Goal: Transaction & Acquisition: Purchase product/service

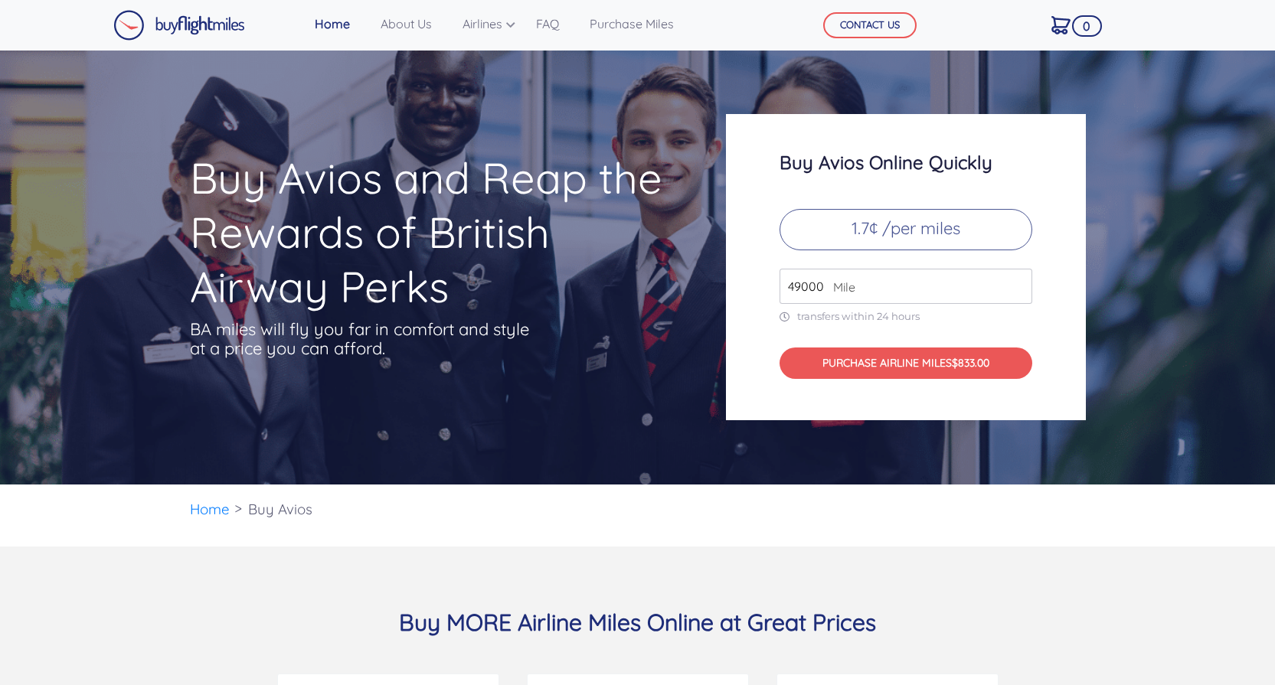
click at [825, 282] on span "Mile" at bounding box center [840, 287] width 30 height 18
click at [807, 283] on input "49000" at bounding box center [905, 286] width 253 height 35
click at [860, 292] on input "49000" at bounding box center [905, 286] width 253 height 35
click at [1016, 282] on input "50000" at bounding box center [905, 286] width 253 height 35
click at [1016, 282] on input "51000" at bounding box center [905, 286] width 253 height 35
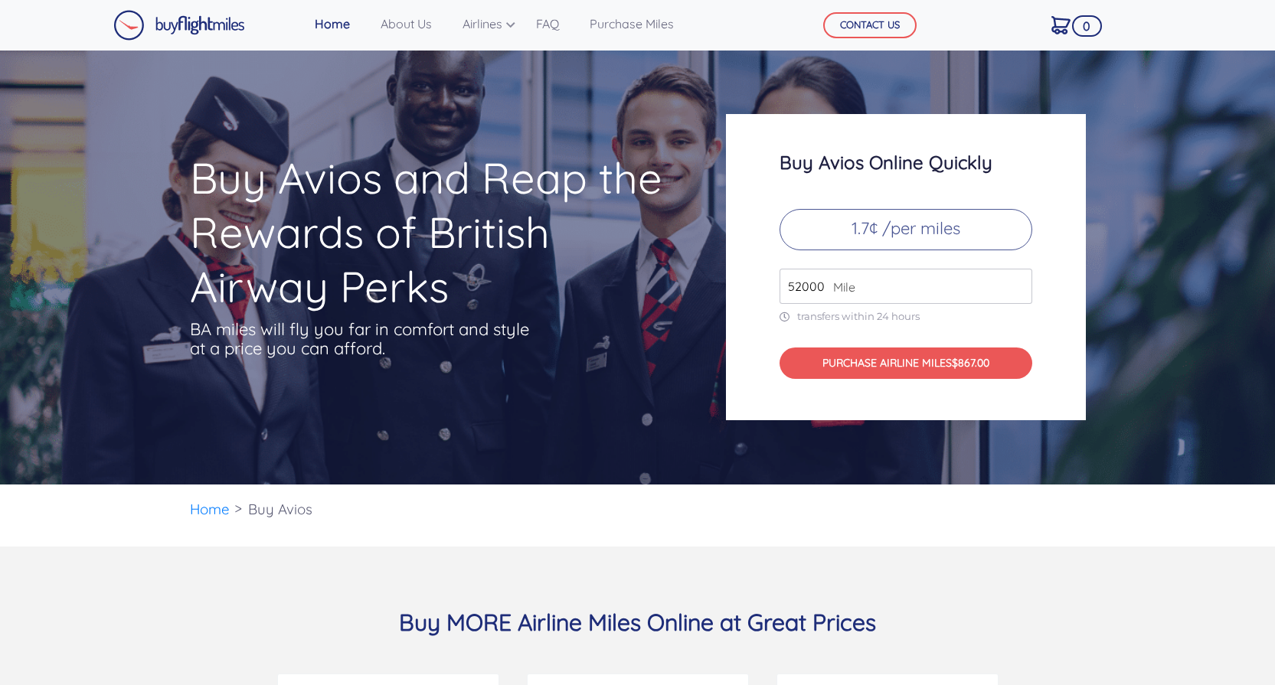
click at [1016, 282] on input "52000" at bounding box center [905, 286] width 253 height 35
click at [1016, 282] on input "53000" at bounding box center [905, 286] width 253 height 35
click at [1016, 282] on input "54000" at bounding box center [905, 286] width 253 height 35
click at [1016, 282] on input "55000" at bounding box center [905, 286] width 253 height 35
type input "5"
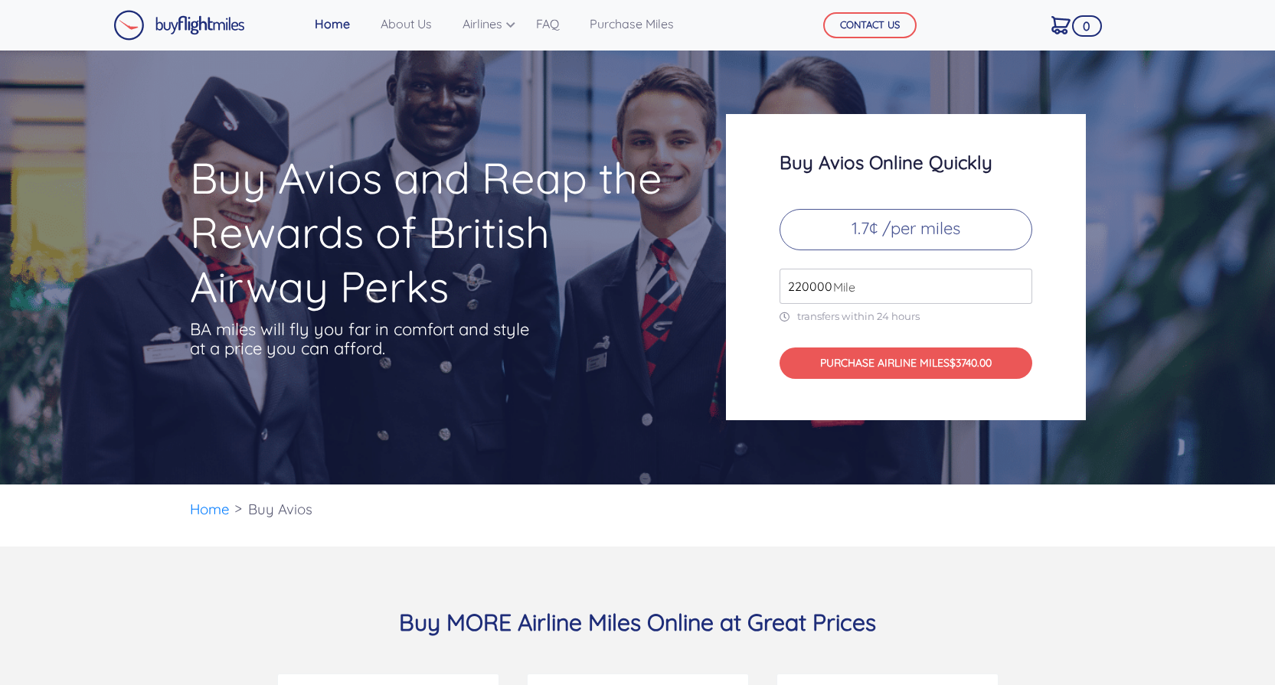
type input "220000"
click at [756, 227] on div "Buy Avios Online Quickly 1.7¢ /per miles 220000 Mile transfers within 24 hours …" at bounding box center [906, 267] width 360 height 306
click at [875, 236] on p "1.7¢ /per miles" at bounding box center [905, 229] width 253 height 41
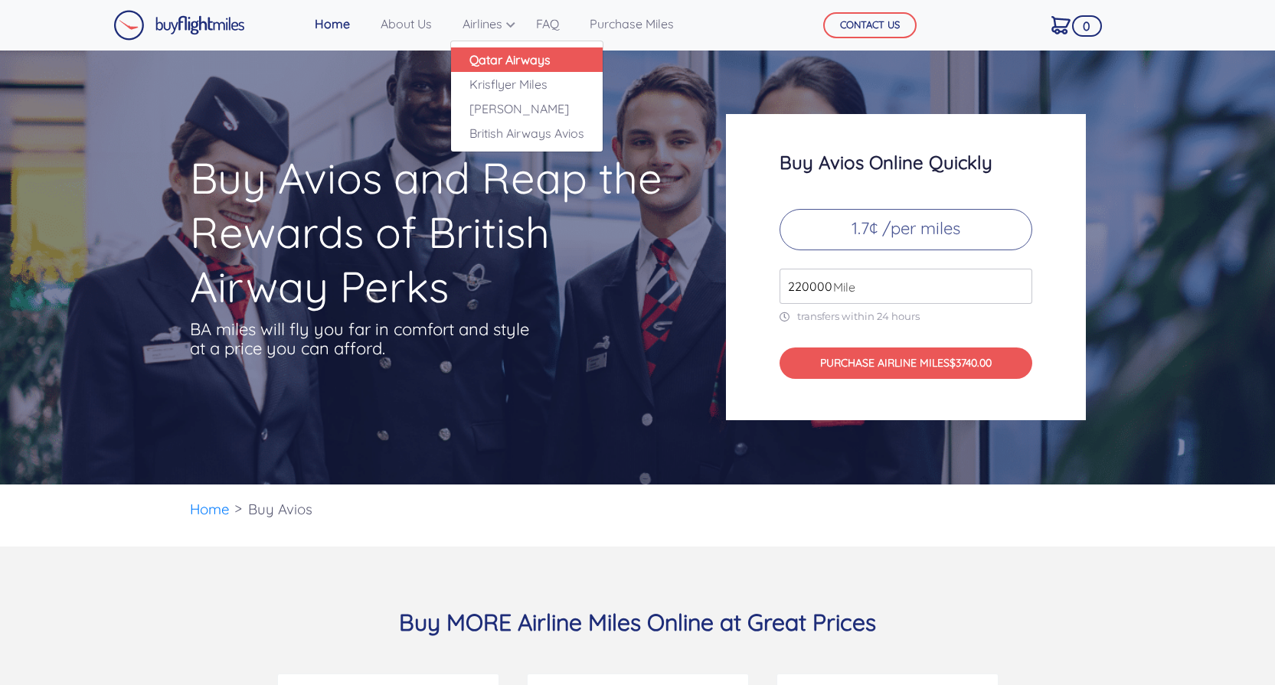
click at [497, 60] on link "Qatar Airways" at bounding box center [527, 59] width 152 height 25
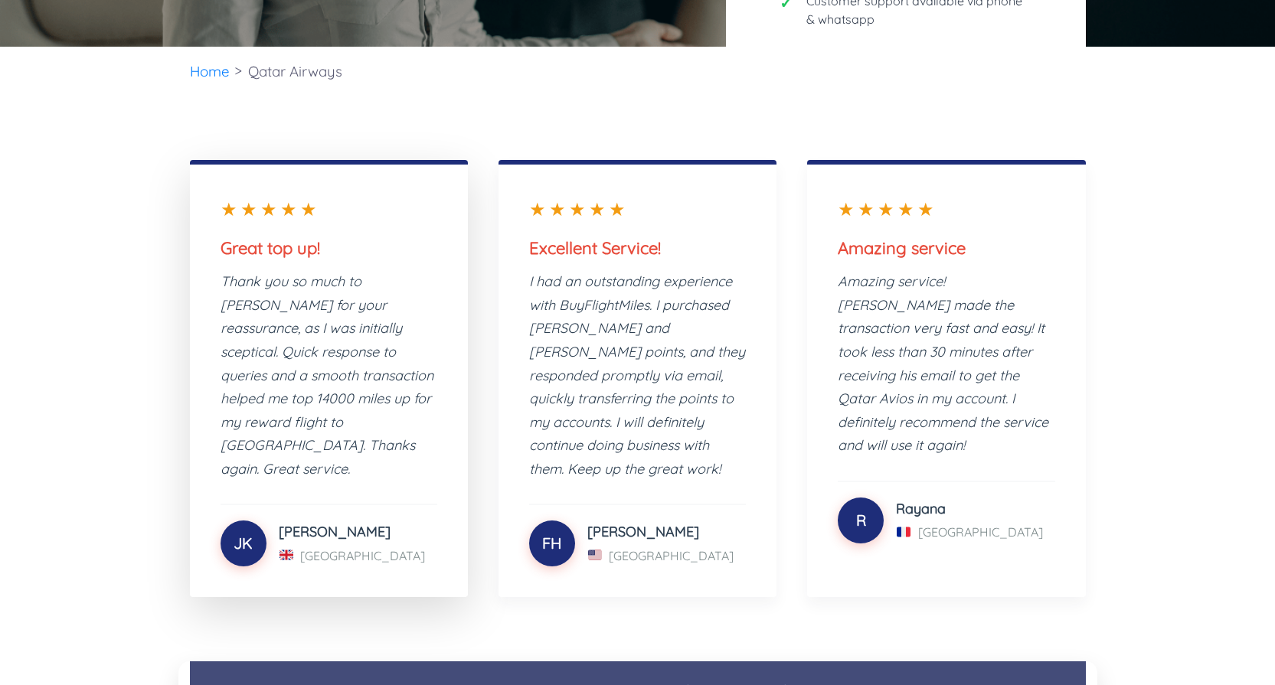
scroll to position [476, 0]
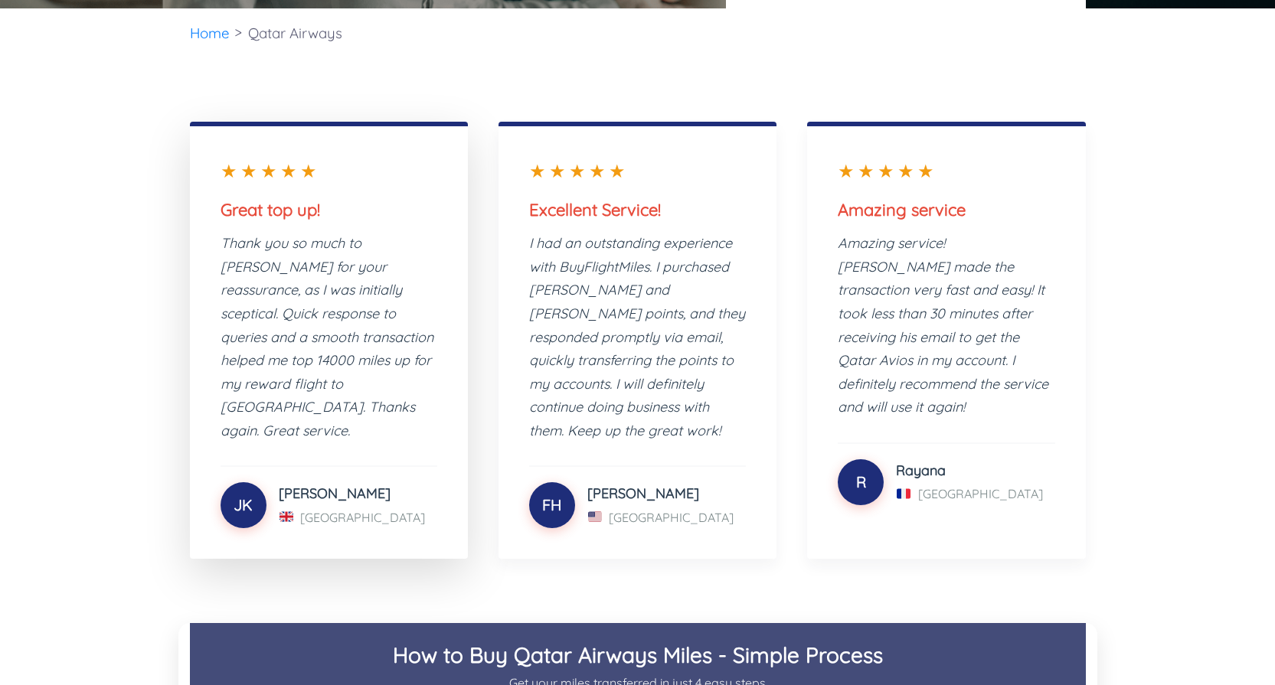
click at [302, 483] on div "[PERSON_NAME]" at bounding box center [358, 493] width 159 height 21
click at [280, 182] on div "★★★★★" at bounding box center [329, 171] width 217 height 28
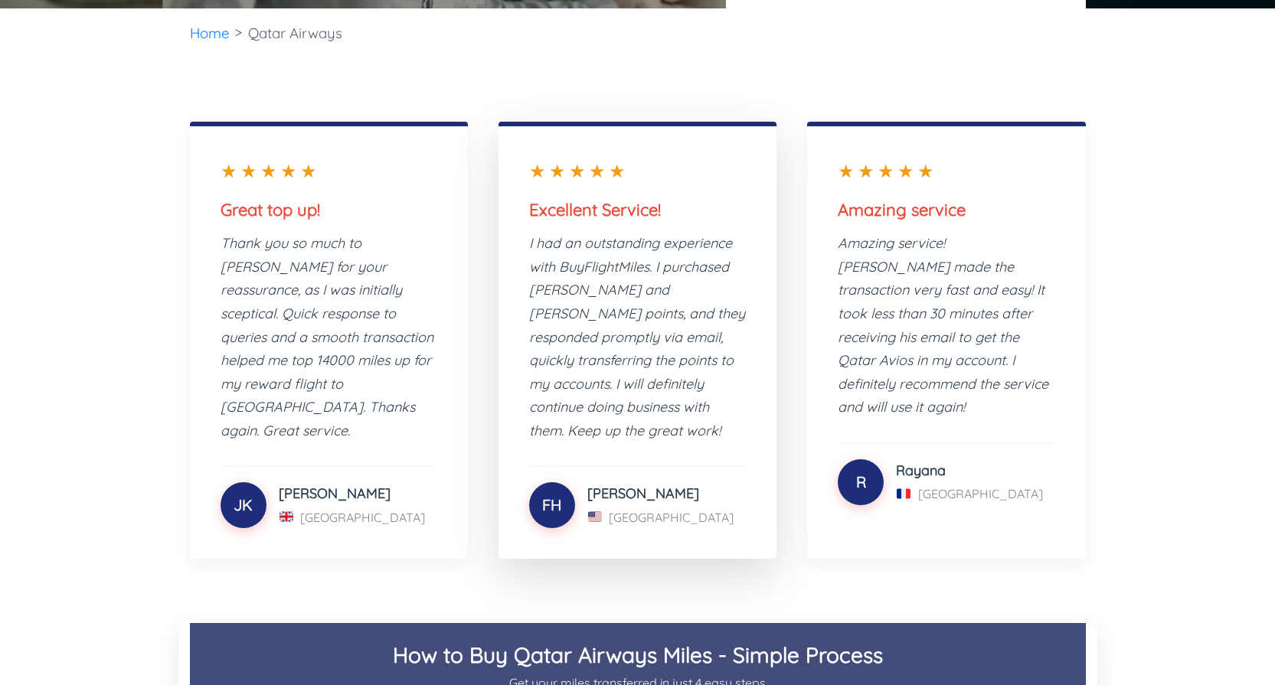
click at [642, 214] on h3 "Excellent Service!" at bounding box center [637, 210] width 217 height 20
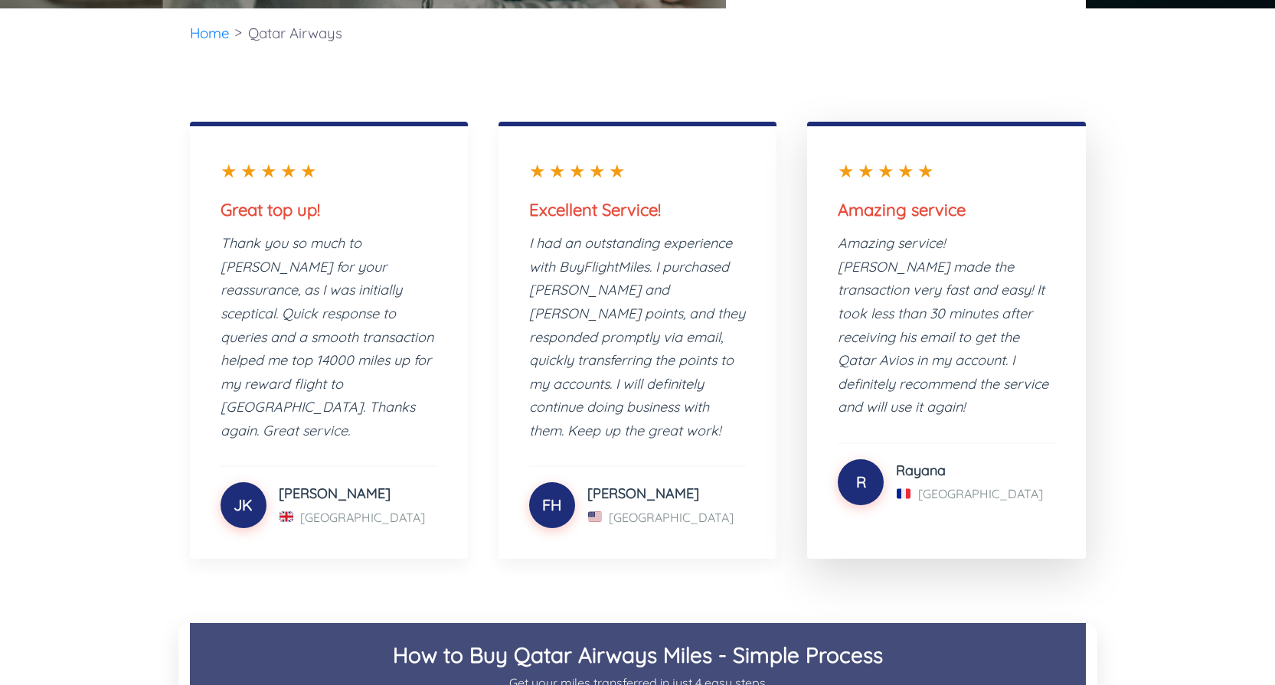
click at [979, 268] on p "Amazing service! Paul made the transaction very fast and easy! It took less tha…" at bounding box center [946, 326] width 217 height 188
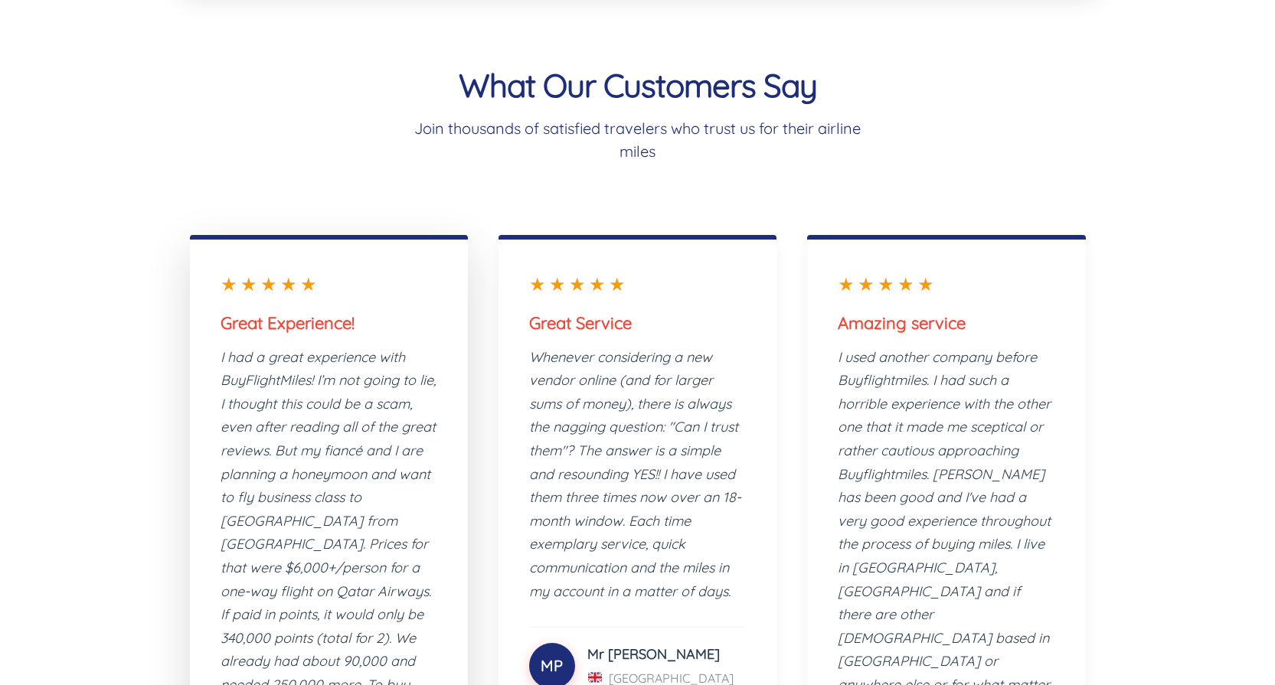
scroll to position [3789, 0]
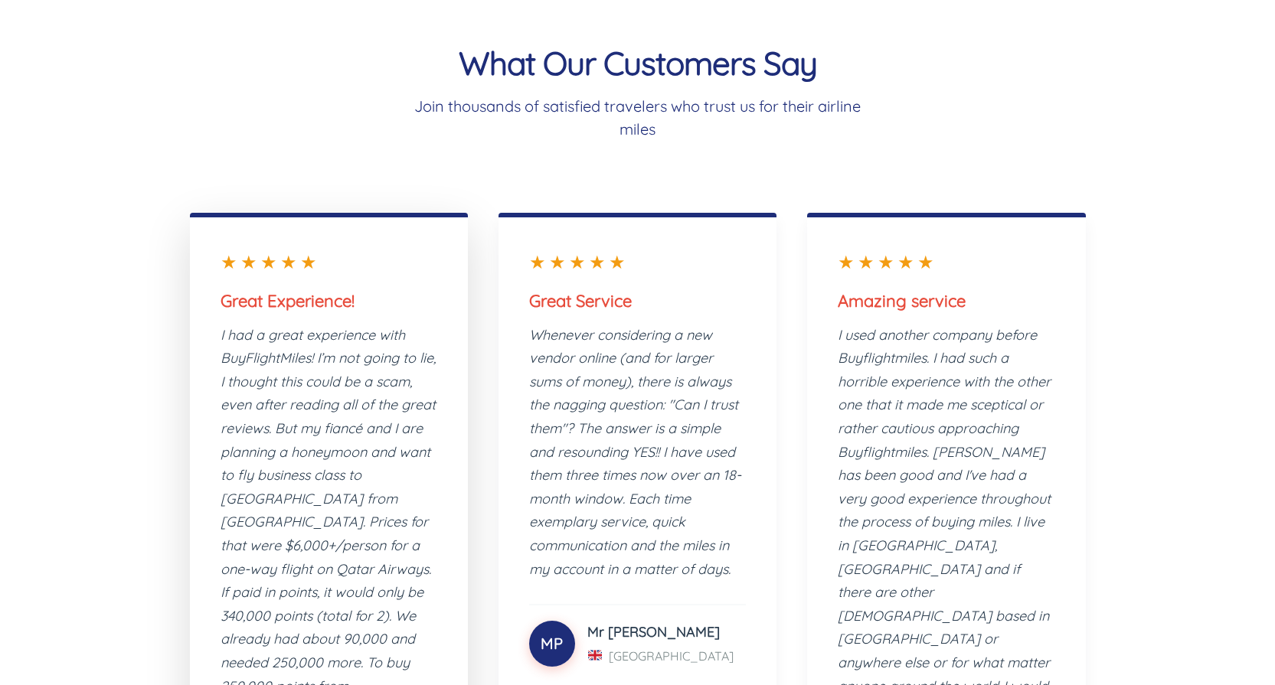
click at [356, 332] on p "I had a great experience with BuyFlightMiles! I’m not going to lie, I thought t…" at bounding box center [329, 640] width 217 height 632
click at [320, 252] on div "★★★★★ Great Experience! I had a great experience with BuyFlightMiles! I’m not g…" at bounding box center [329, 642] width 278 height 859
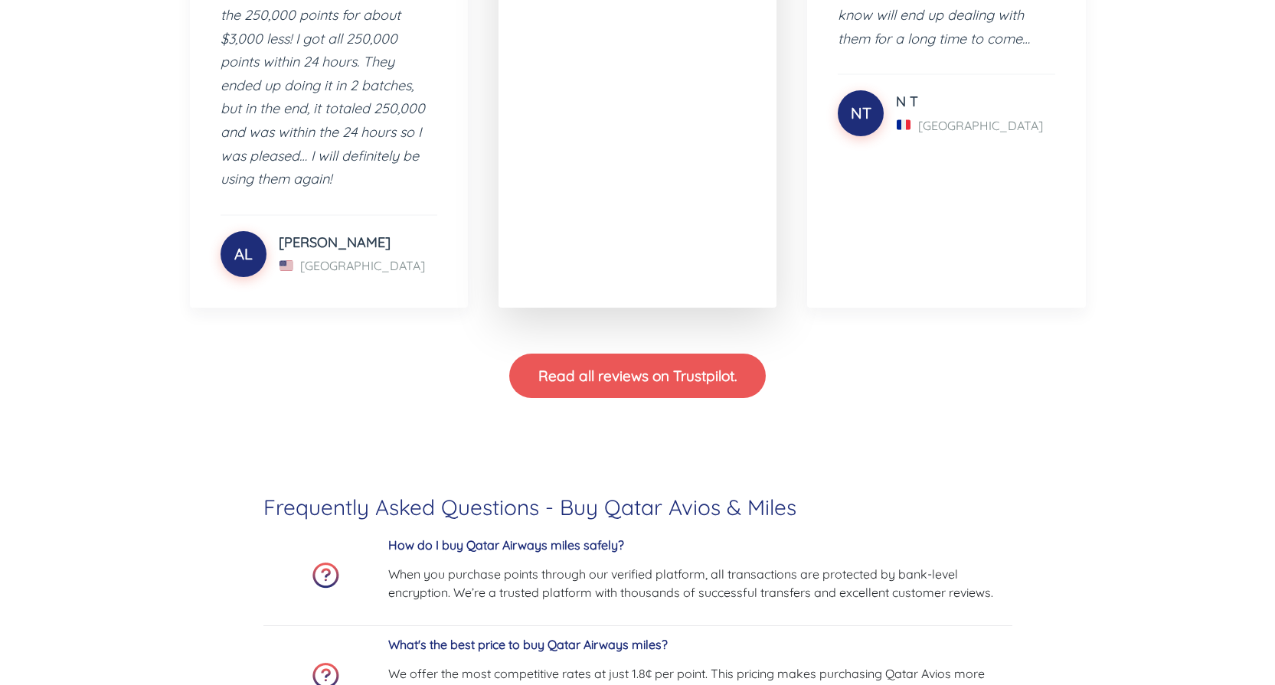
scroll to position [4561, 0]
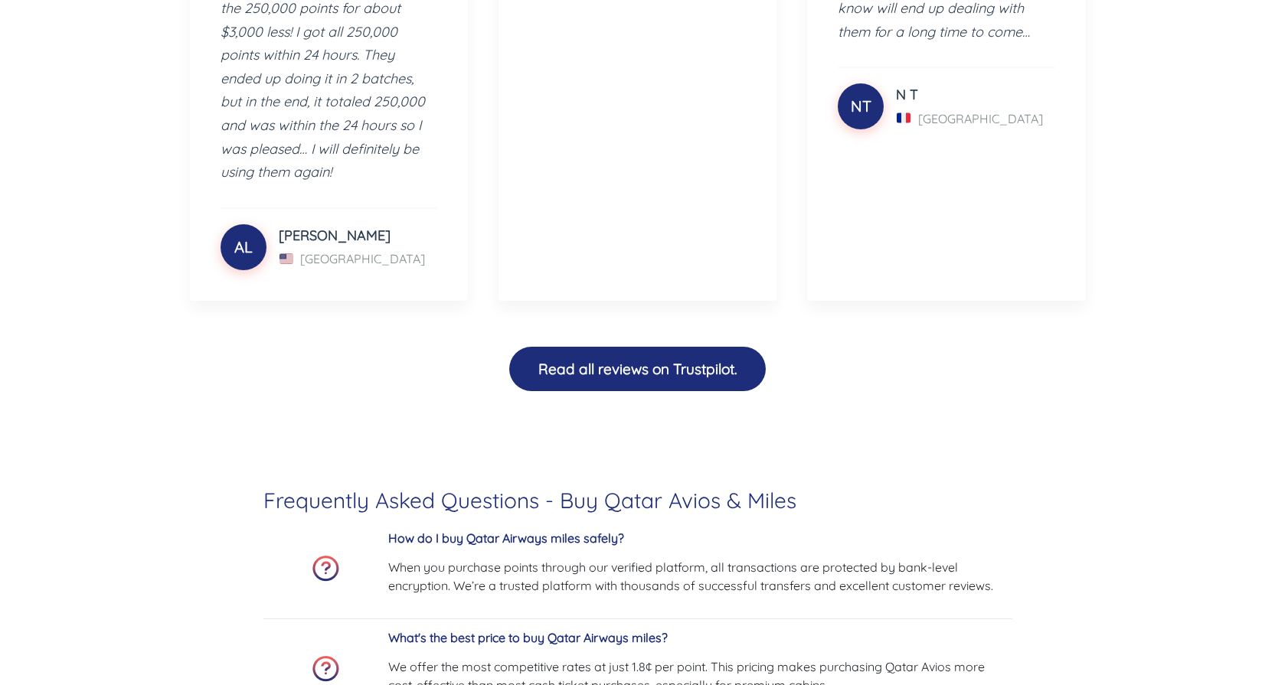
click at [631, 347] on button "Read all reviews on Trustpilot." at bounding box center [637, 369] width 257 height 45
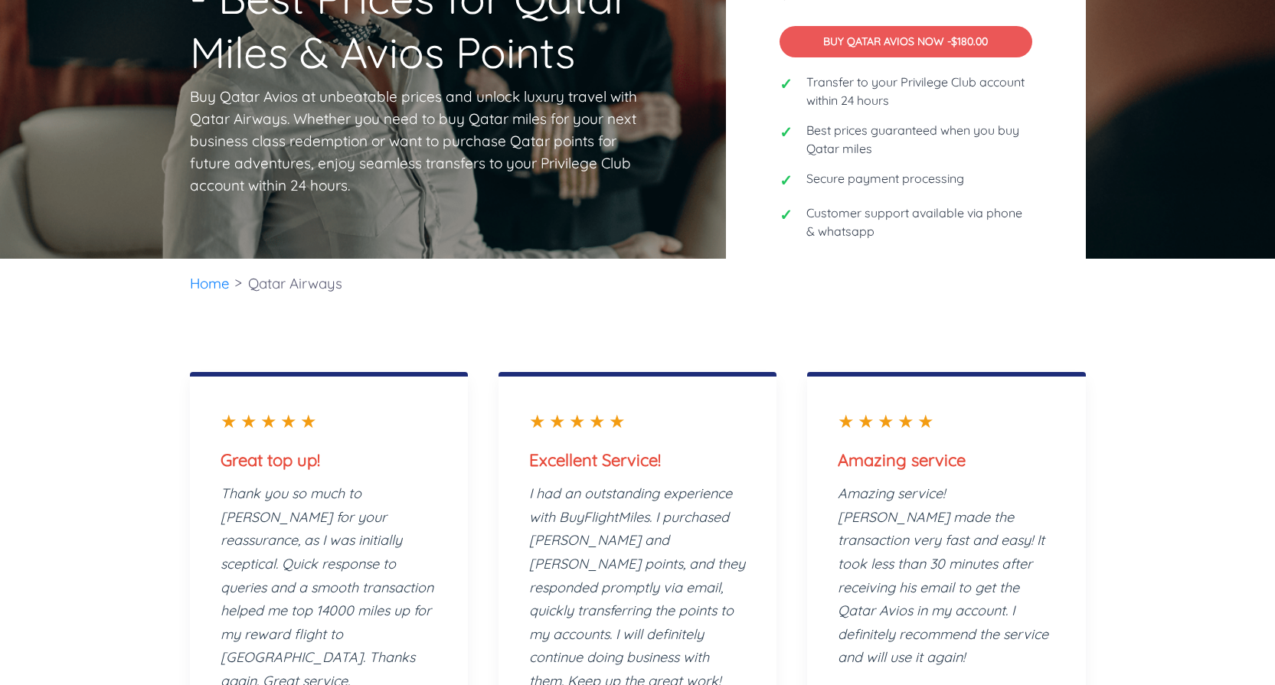
scroll to position [0, 0]
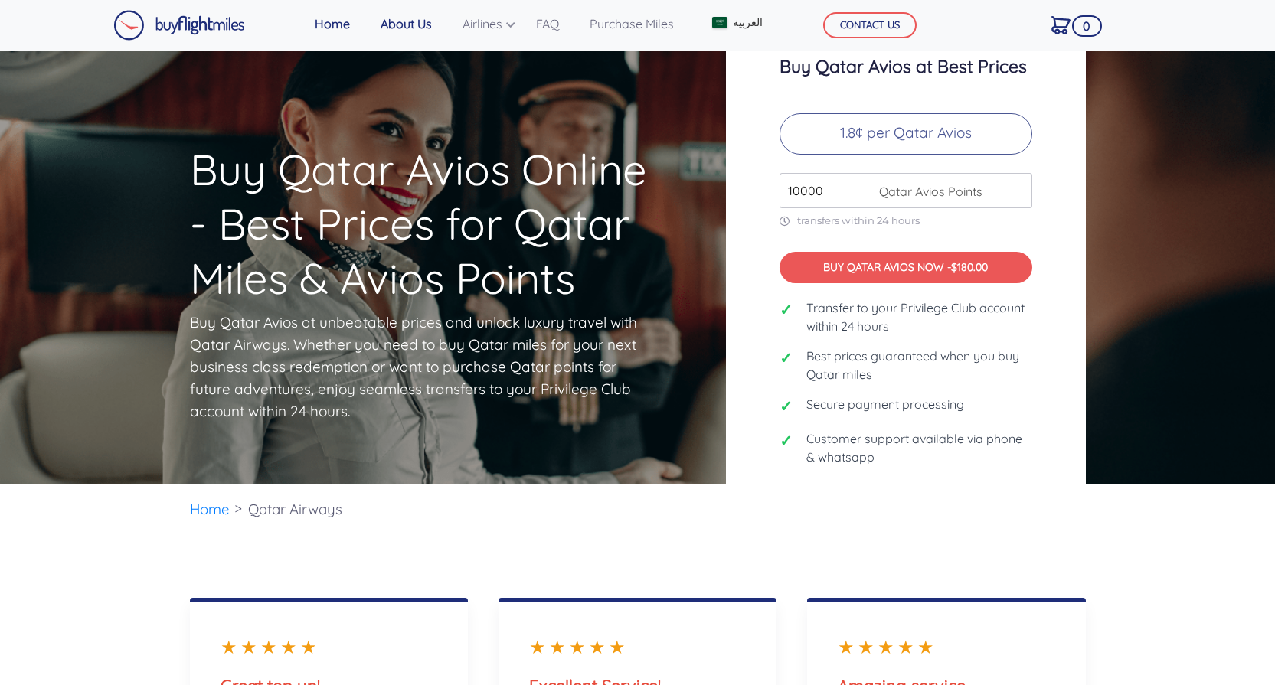
click at [390, 28] on link "About Us" at bounding box center [406, 23] width 64 height 31
click at [407, 27] on link "About Us" at bounding box center [406, 23] width 64 height 31
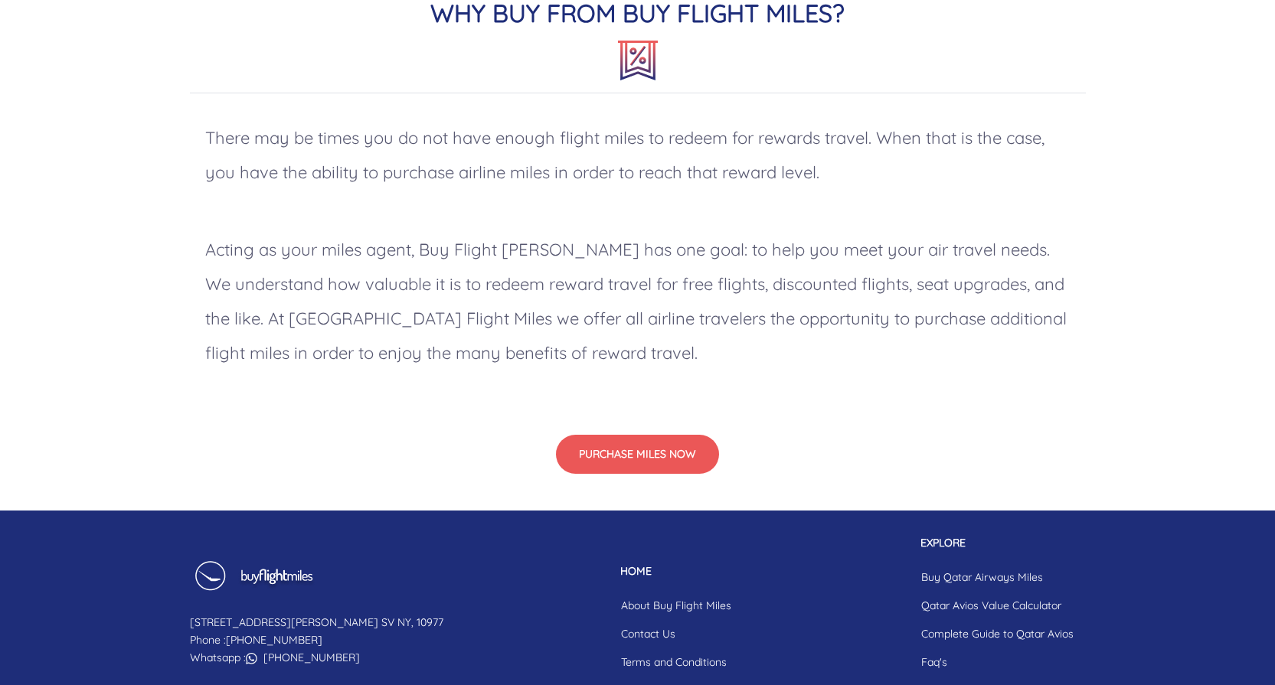
scroll to position [1308, 0]
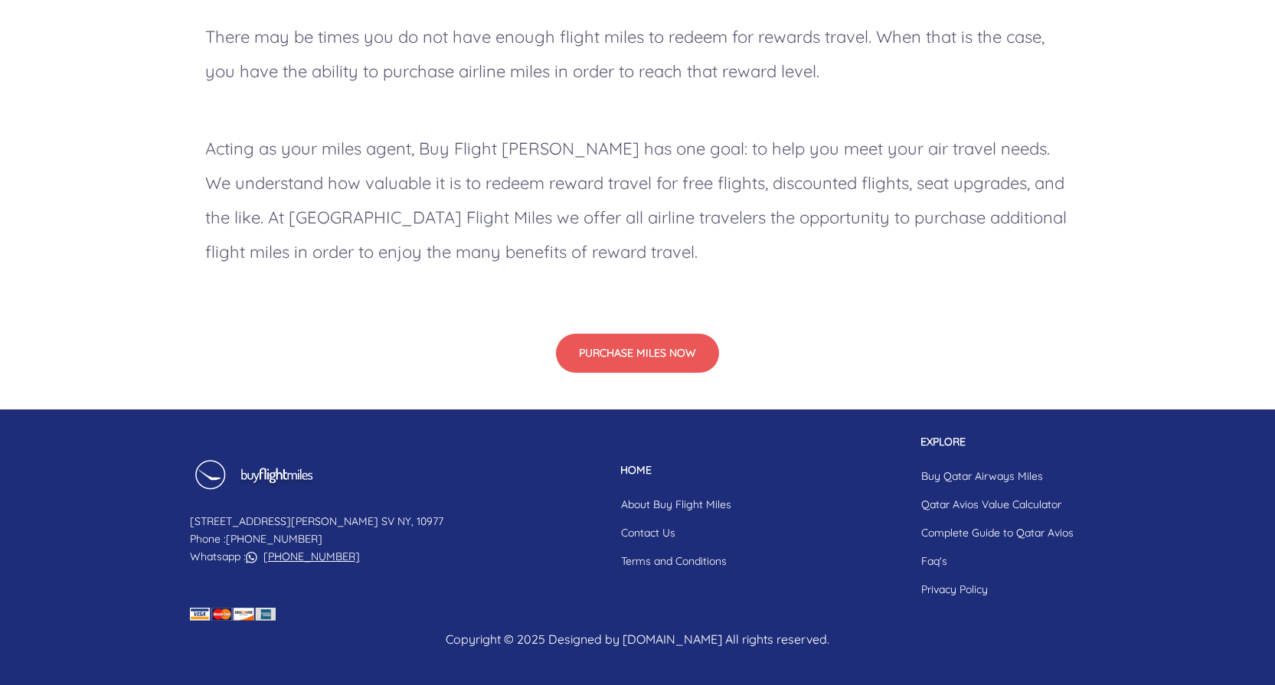
click at [305, 555] on link "[PHONE_NUMBER]" at bounding box center [311, 557] width 96 height 14
click at [665, 356] on button "PURCHASE MILES NOW" at bounding box center [637, 353] width 163 height 39
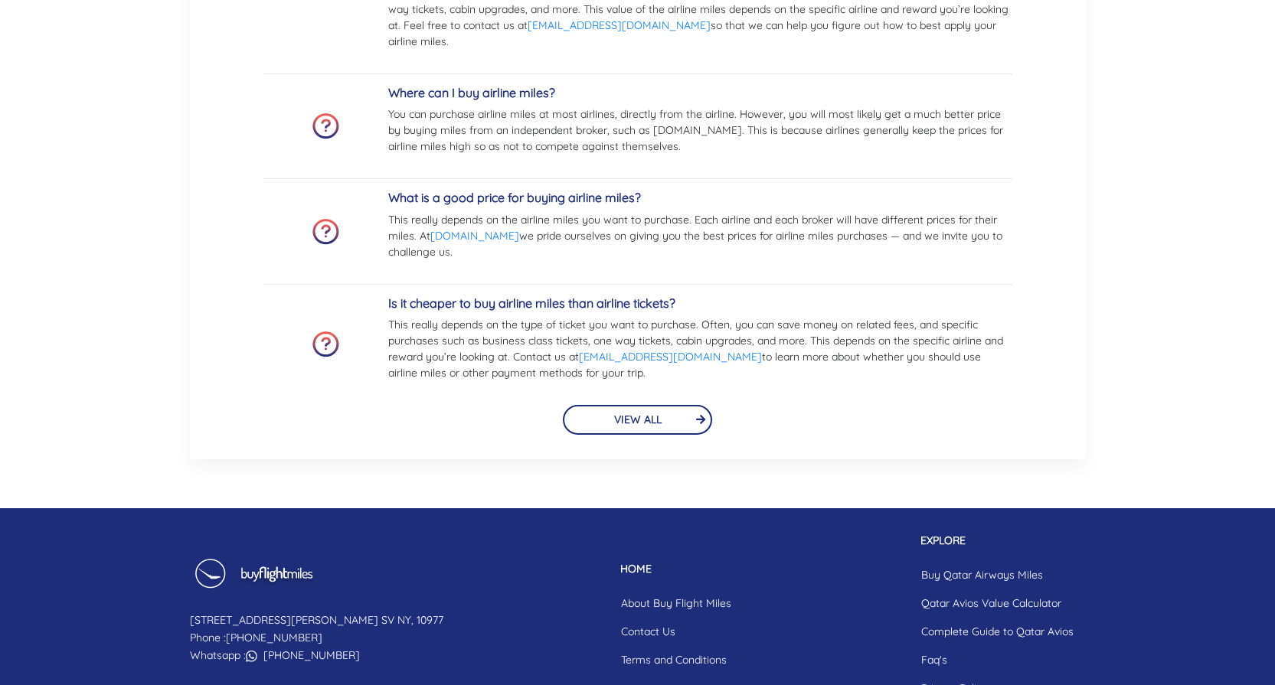
scroll to position [3621, 0]
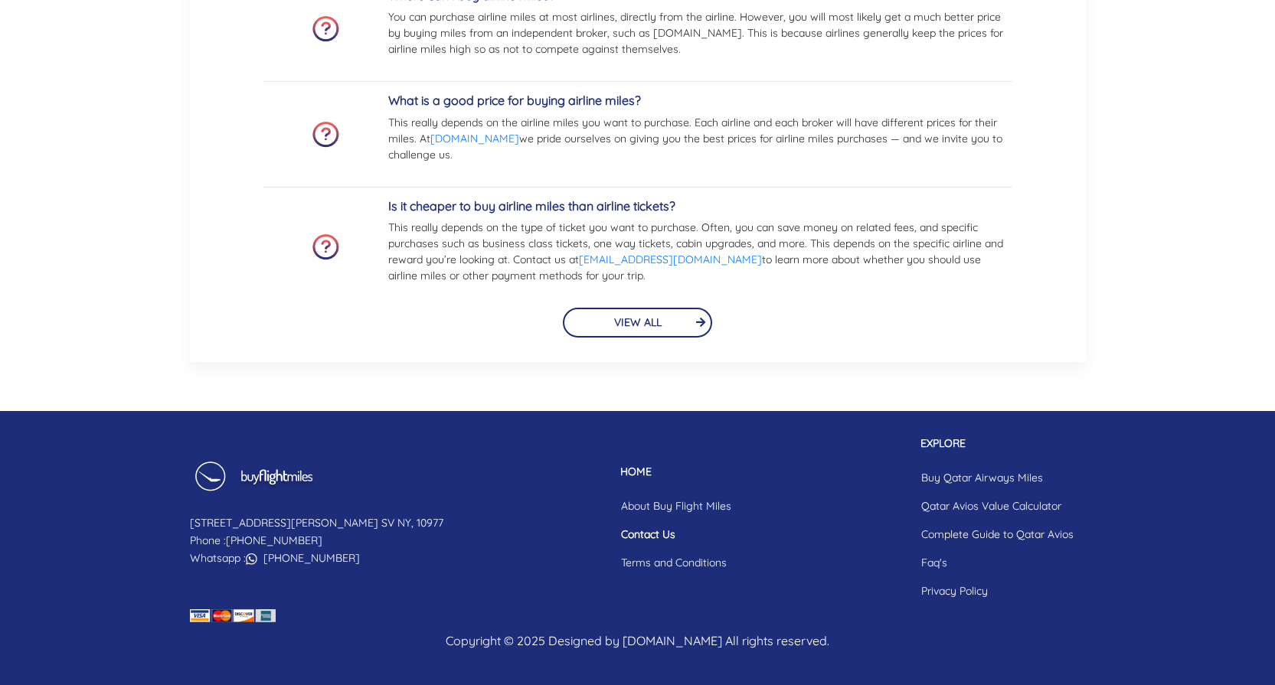
click at [609, 536] on link "Contact Us" at bounding box center [676, 535] width 135 height 28
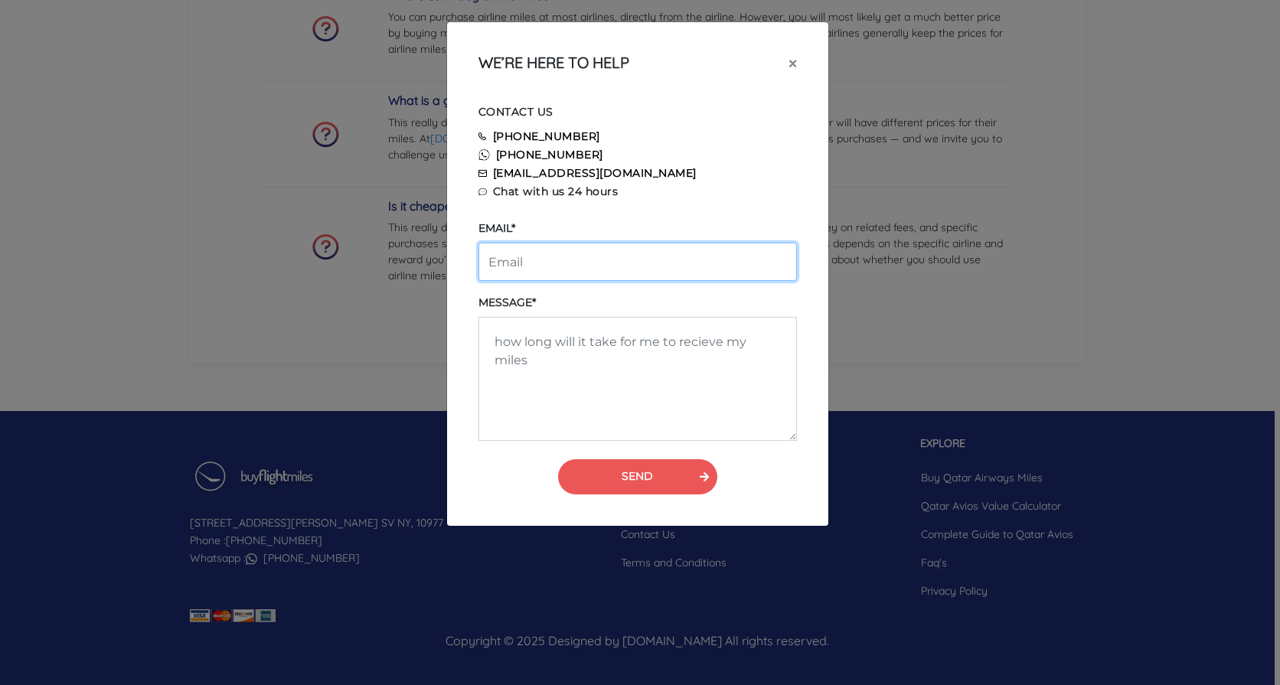
click at [544, 263] on input "email" at bounding box center [638, 262] width 319 height 38
type input "info@harlscannard.com"
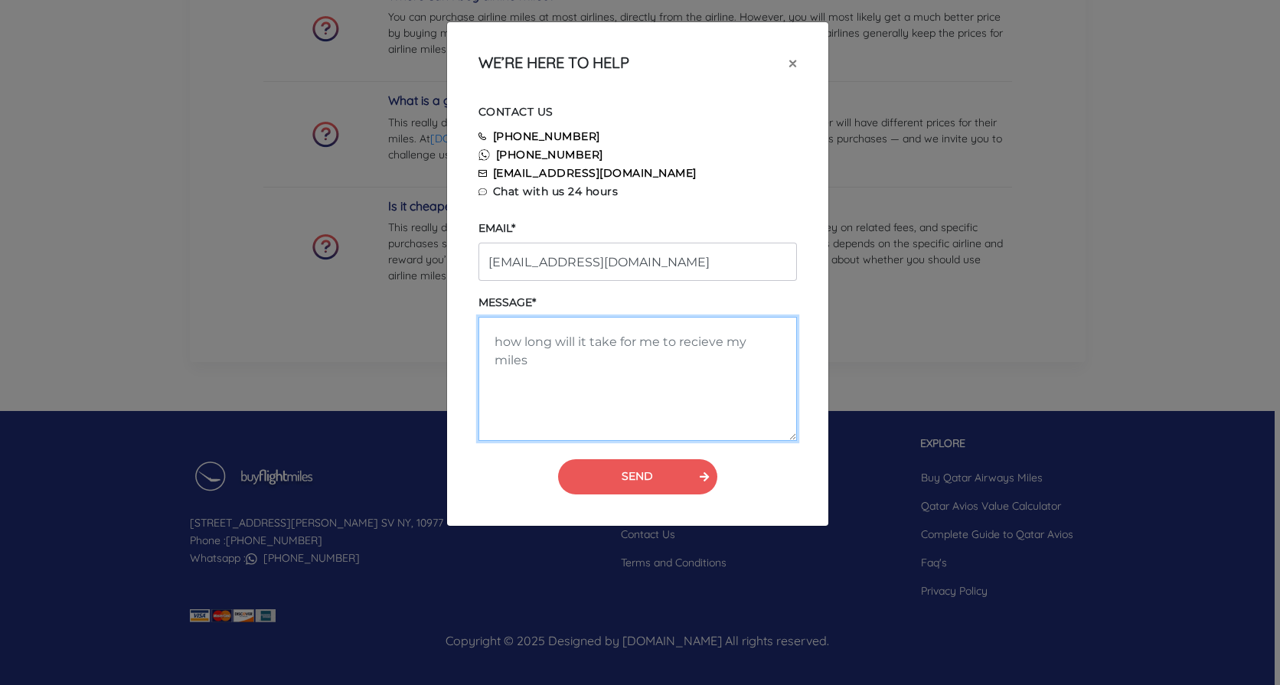
click at [574, 335] on textarea at bounding box center [638, 379] width 319 height 124
type textarea "hi im wanting to purchase 220,000 avios points"
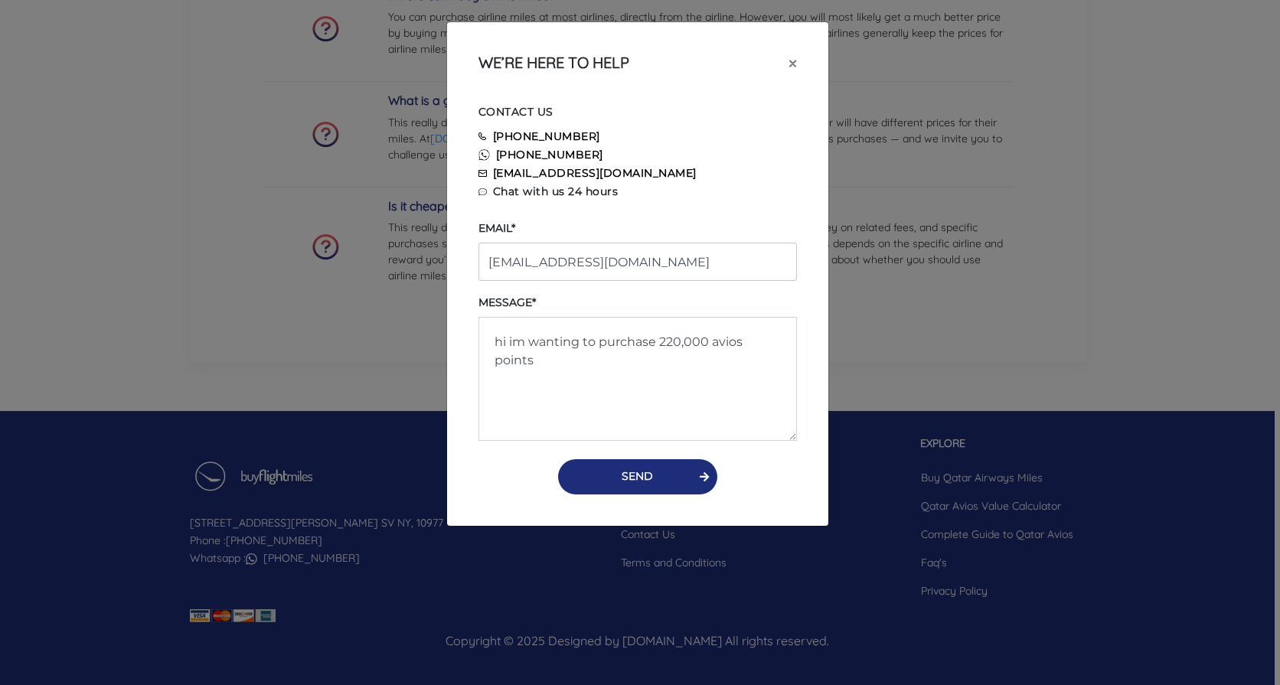
click at [627, 478] on button "SEND" at bounding box center [637, 476] width 159 height 35
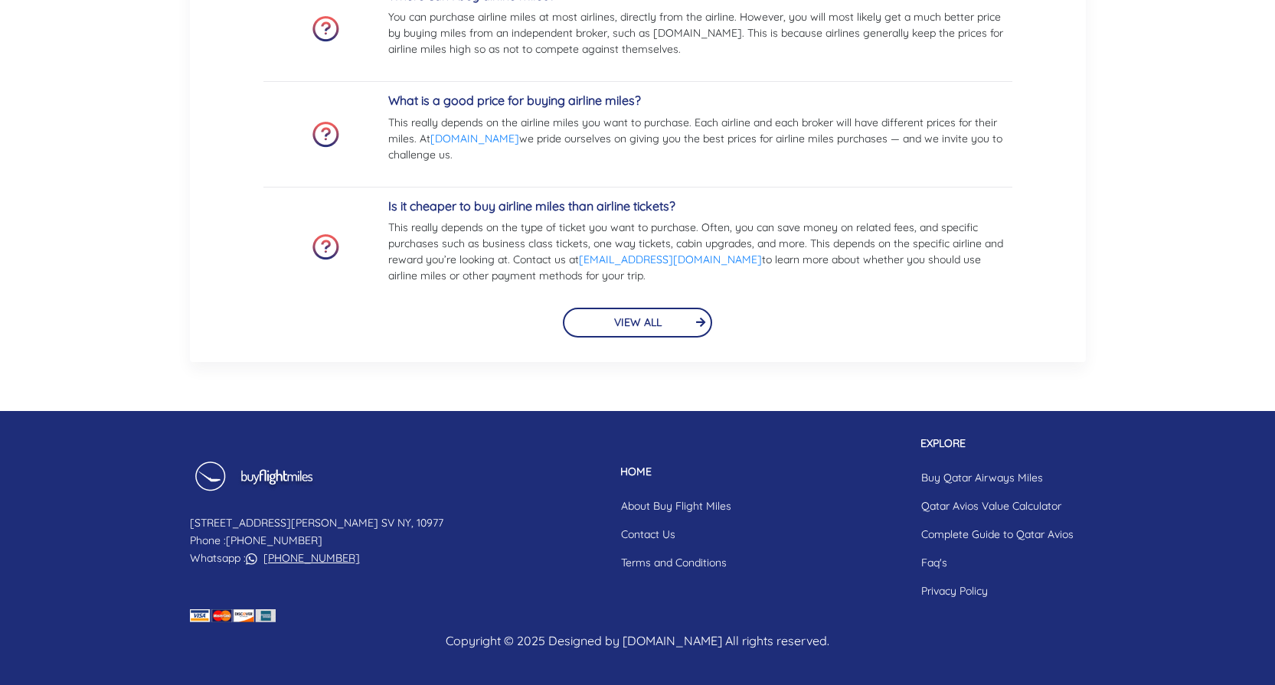
click at [293, 560] on link "[PHONE_NUMBER]" at bounding box center [311, 558] width 96 height 14
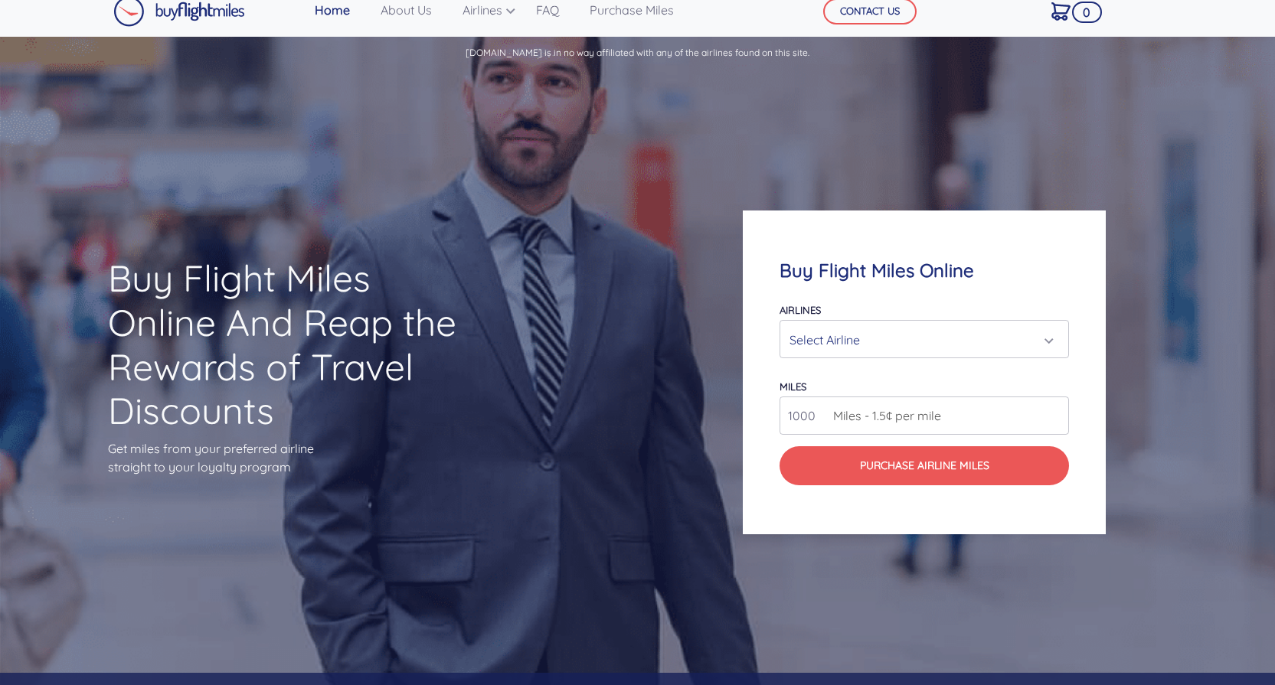
scroll to position [0, 0]
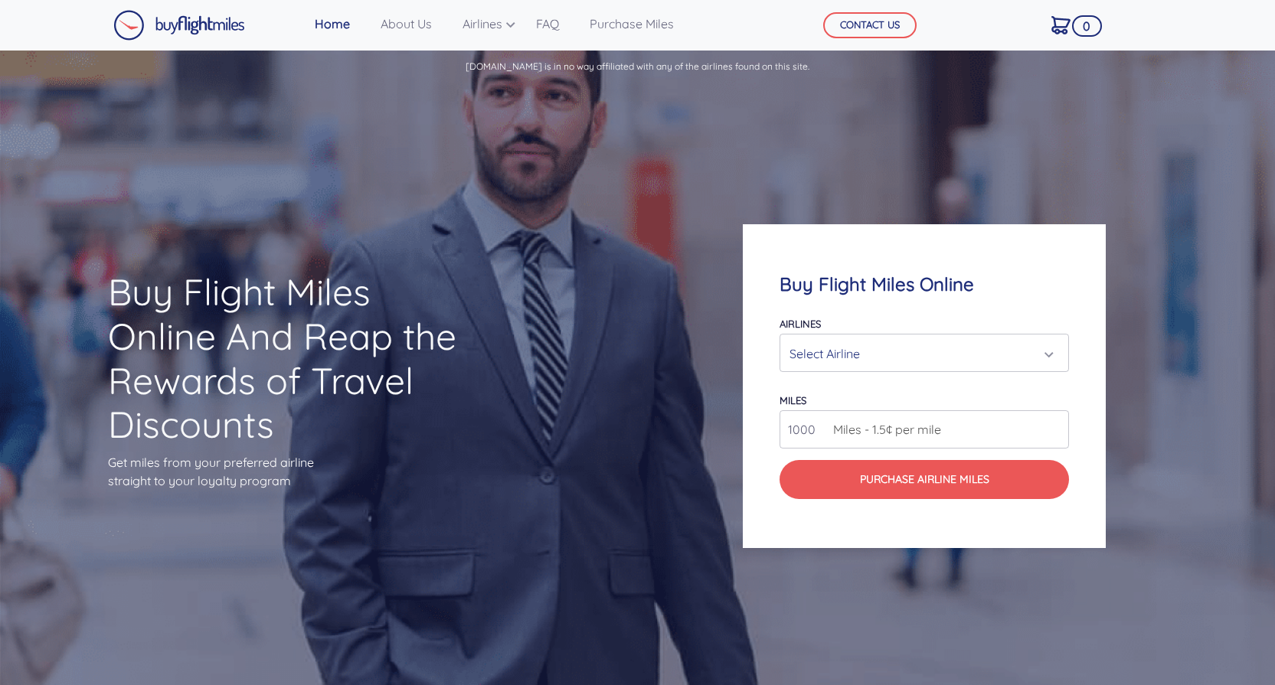
click at [860, 340] on div "Select Airline" at bounding box center [919, 353] width 260 height 29
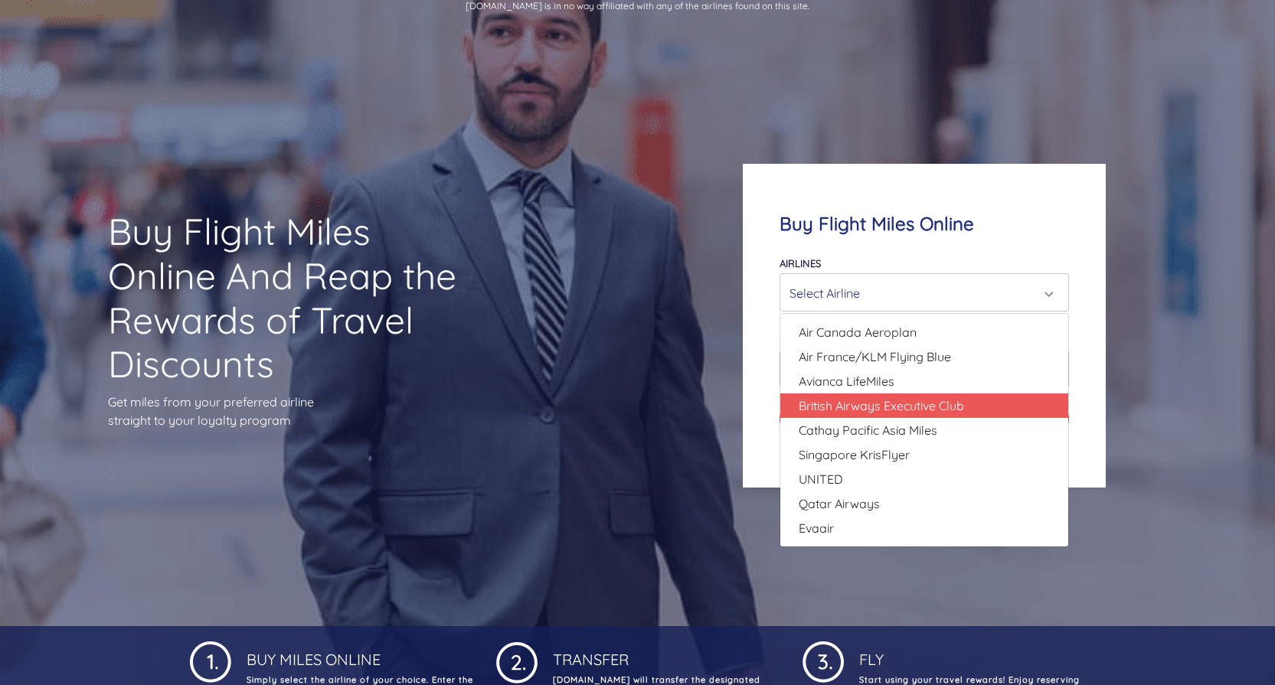
scroll to position [73, 0]
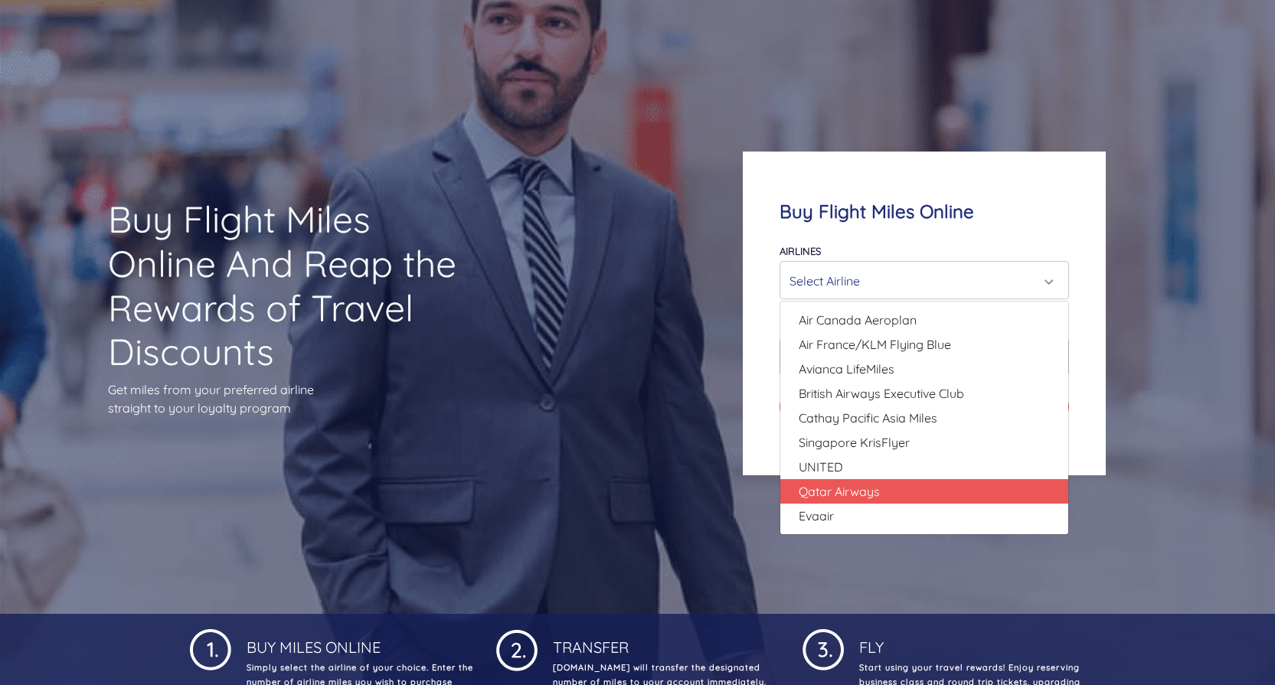
click at [847, 492] on span "Qatar Airways" at bounding box center [839, 491] width 81 height 18
select select "Qatar Airways"
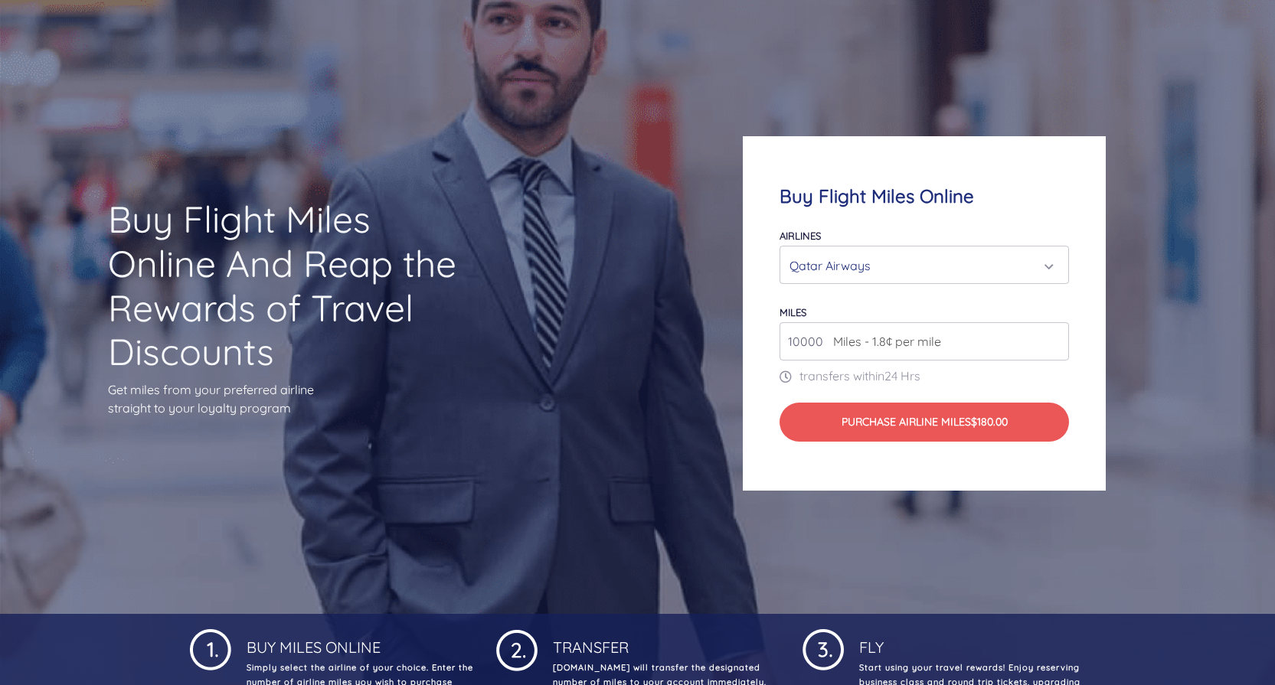
click at [825, 348] on span "Miles - 1.8¢ per mile" at bounding box center [883, 341] width 116 height 18
click at [817, 341] on input "10000" at bounding box center [923, 341] width 289 height 38
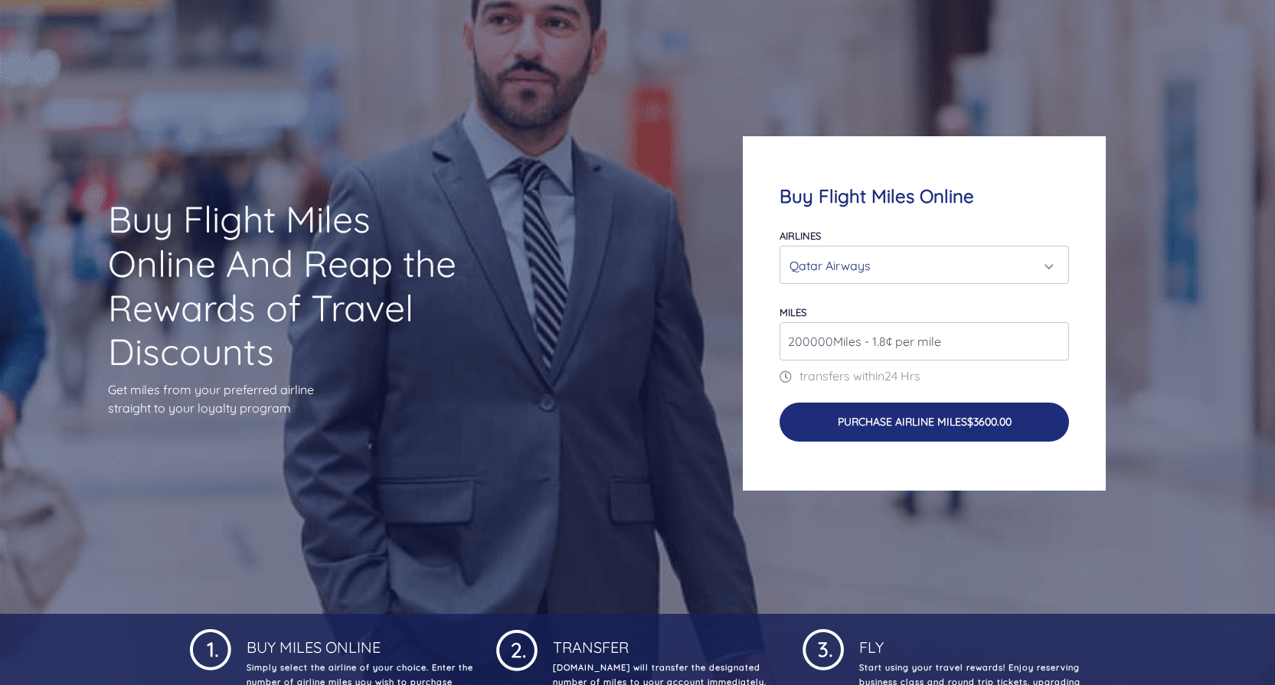
type input "200000"
click at [892, 426] on button "Purchase Airline Miles $3600.00" at bounding box center [923, 422] width 289 height 39
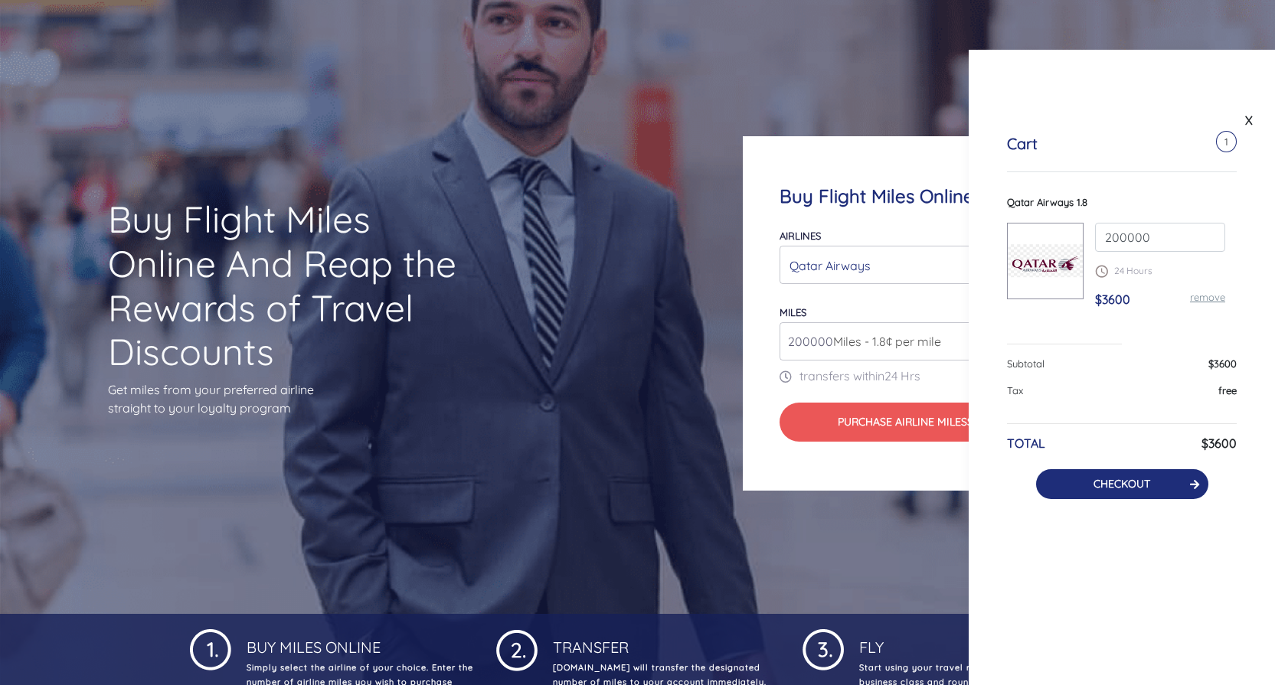
click at [1108, 485] on link "CHECKOUT" at bounding box center [1121, 484] width 57 height 14
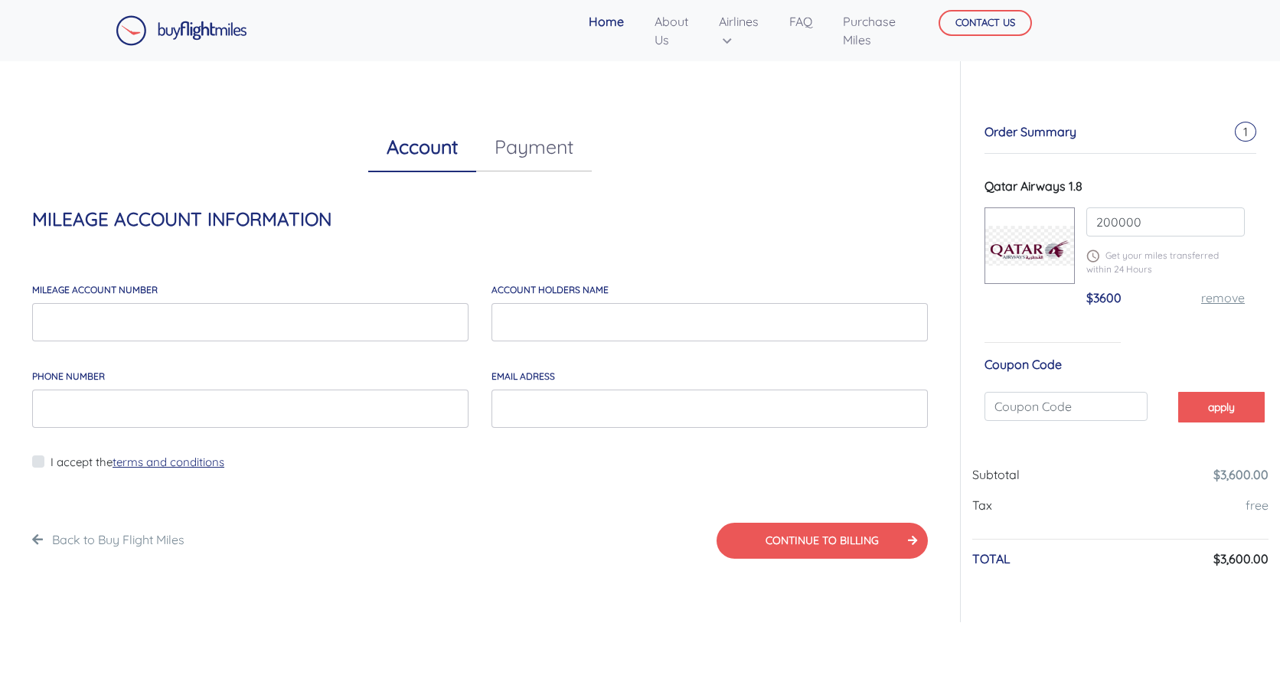
click at [535, 152] on link "Payment" at bounding box center [534, 147] width 116 height 49
click at [455, 142] on link "Account" at bounding box center [422, 147] width 108 height 49
click at [852, 547] on button "CONTINUE TO BILLING" at bounding box center [822, 541] width 211 height 36
